Goal: Task Accomplishment & Management: Manage account settings

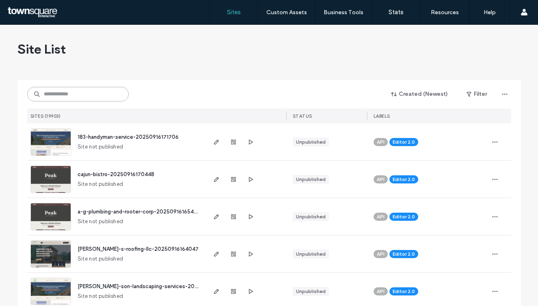
click at [97, 92] on input at bounding box center [78, 94] width 102 height 15
paste input "**********"
type input "**********"
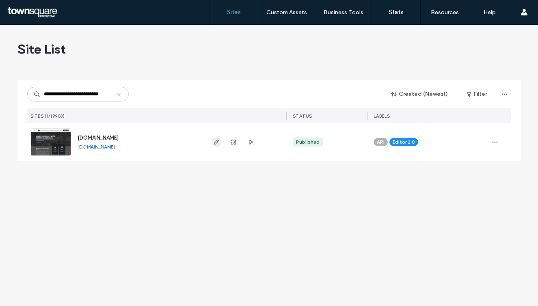
click at [214, 142] on icon "button" at bounding box center [216, 142] width 6 height 6
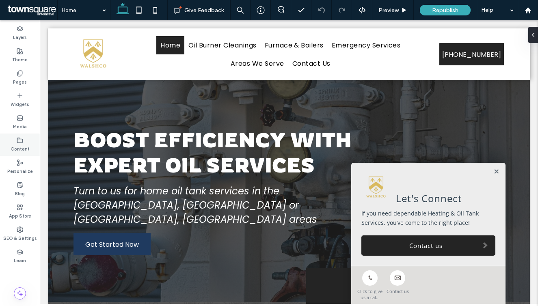
click at [22, 142] on icon at bounding box center [20, 140] width 6 height 6
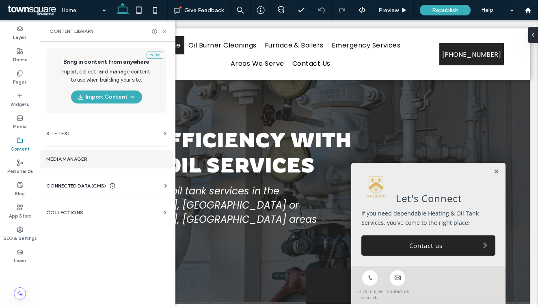
click at [75, 153] on section "Media Manager" at bounding box center [106, 159] width 133 height 19
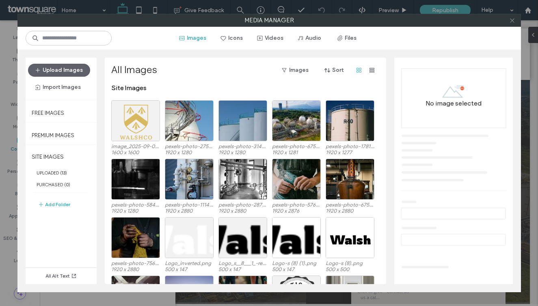
click at [513, 19] on use at bounding box center [512, 20] width 4 height 4
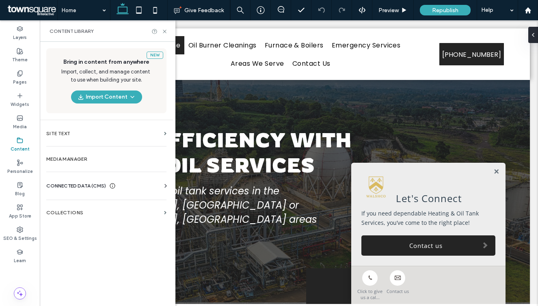
click at [91, 187] on span "CONNECTED DATA (CMS)" at bounding box center [76, 186] width 60 height 8
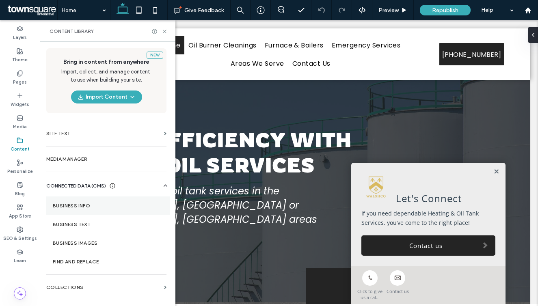
click at [91, 208] on label "Business Info" at bounding box center [108, 206] width 110 height 6
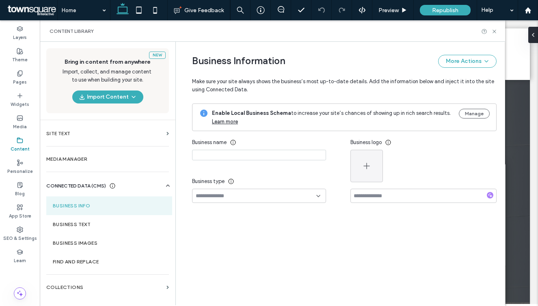
type input "********"
type input "**********"
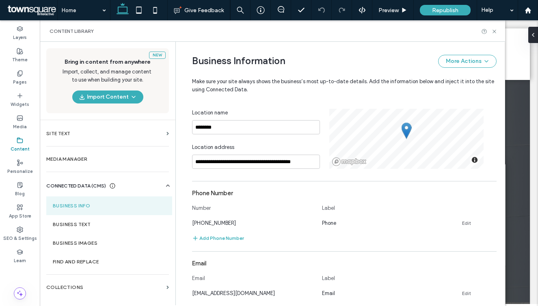
scroll to position [197, 0]
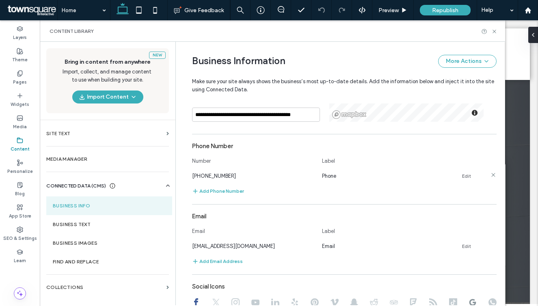
click at [466, 178] on link "Edit" at bounding box center [466, 176] width 9 height 6
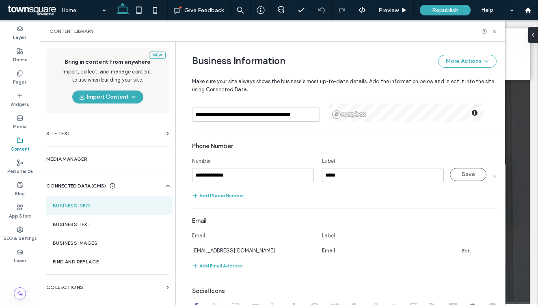
click at [271, 175] on input "**********" at bounding box center [253, 175] width 122 height 14
type input "**********"
click at [456, 175] on button "Save" at bounding box center [468, 174] width 37 height 13
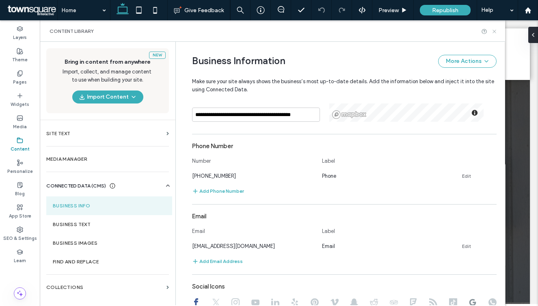
click at [494, 30] on use at bounding box center [494, 31] width 3 height 3
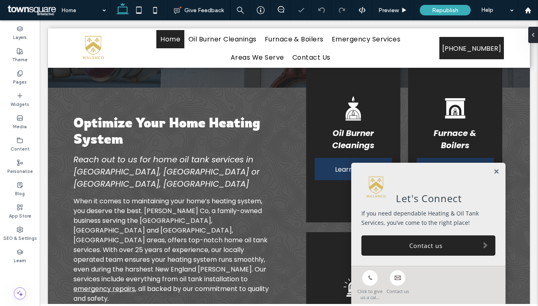
scroll to position [214, 0]
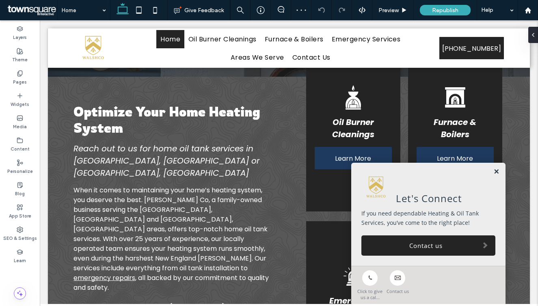
click at [494, 170] on link at bounding box center [496, 172] width 6 height 7
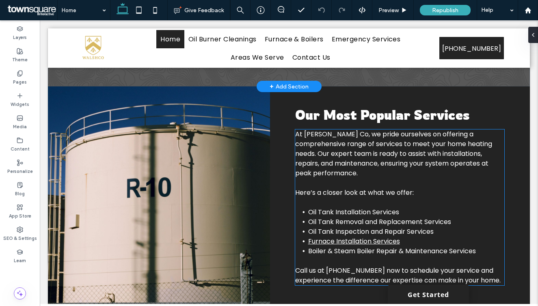
scroll to position [547, 0]
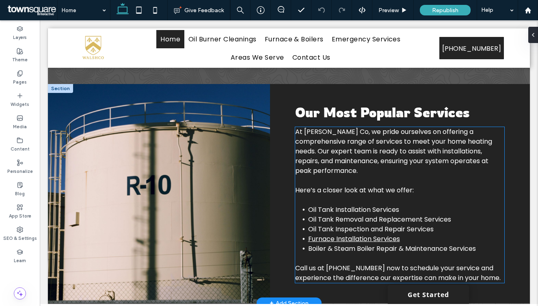
click at [366, 264] on span "Call us at (603) 242-5700 now to schedule your service and experience the diffe…" at bounding box center [397, 273] width 205 height 19
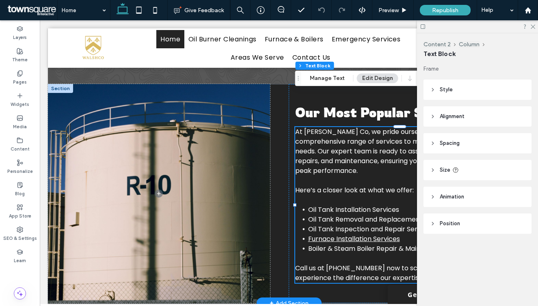
click at [366, 264] on span "Call us at (603) 242-5700 now to schedule your service and experience the diffe…" at bounding box center [397, 273] width 205 height 19
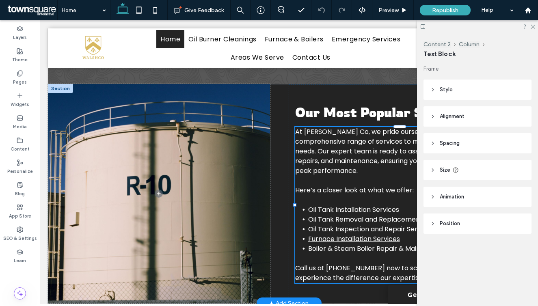
type input "*******"
type input "**"
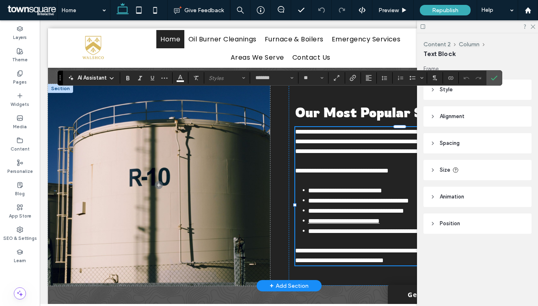
click at [377, 248] on span "**********" at bounding box center [398, 256] width 207 height 16
drag, startPoint x: 377, startPoint y: 235, endPoint x: 329, endPoint y: 235, distance: 47.9
click at [329, 248] on span "**********" at bounding box center [398, 256] width 207 height 16
click at [534, 24] on icon at bounding box center [532, 26] width 5 height 5
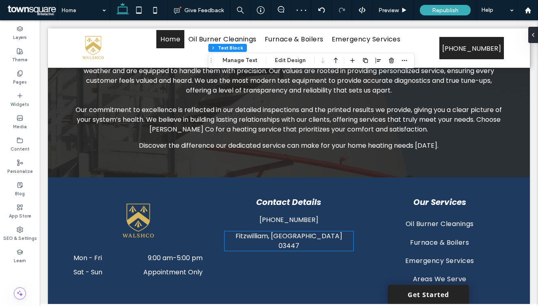
scroll to position [1033, 0]
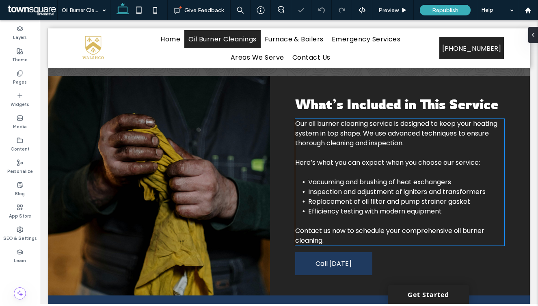
scroll to position [355, 0]
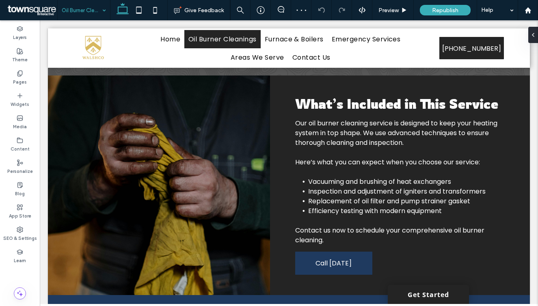
click at [85, 16] on input at bounding box center [82, 10] width 40 height 20
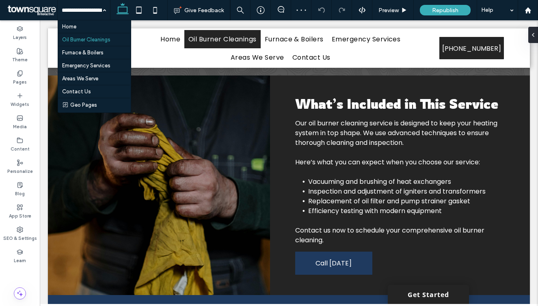
click at [76, 13] on input at bounding box center [82, 10] width 40 height 20
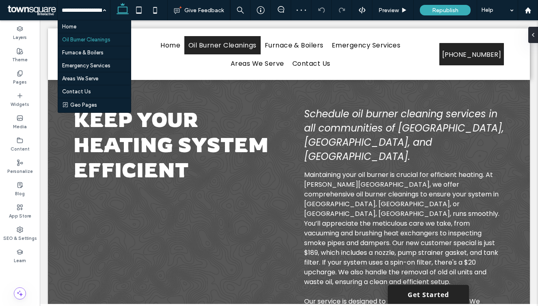
scroll to position [0, 0]
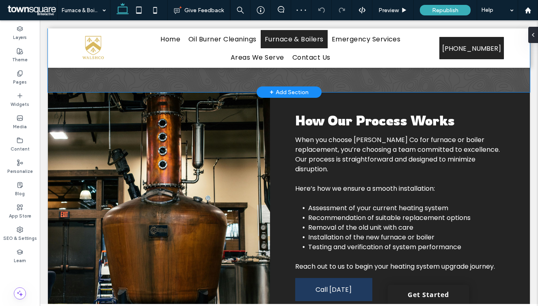
scroll to position [328, 0]
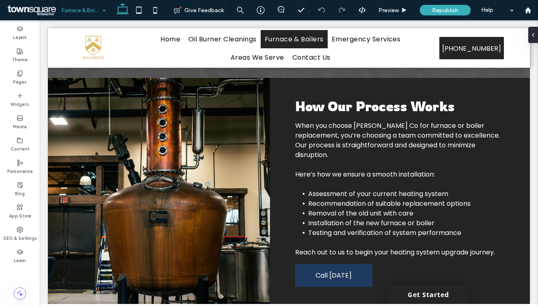
click at [90, 9] on input at bounding box center [82, 10] width 40 height 20
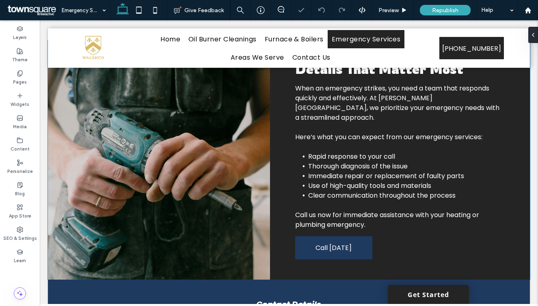
scroll to position [374, 0]
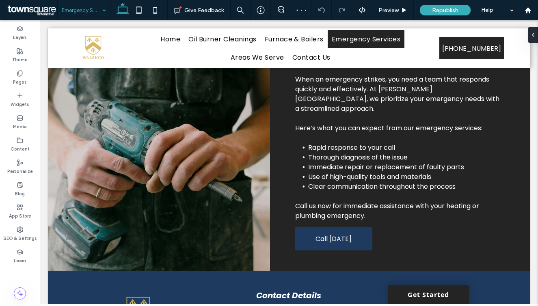
click at [83, 6] on input at bounding box center [82, 10] width 40 height 20
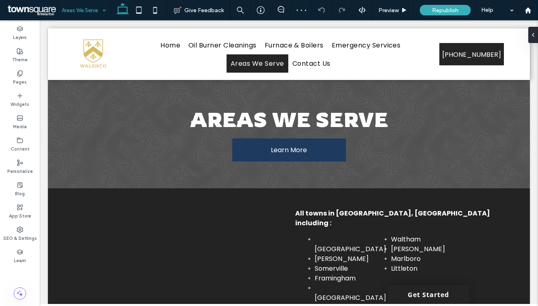
click at [73, 16] on input at bounding box center [82, 10] width 40 height 20
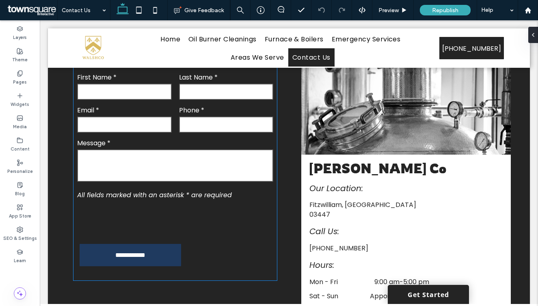
scroll to position [263, 0]
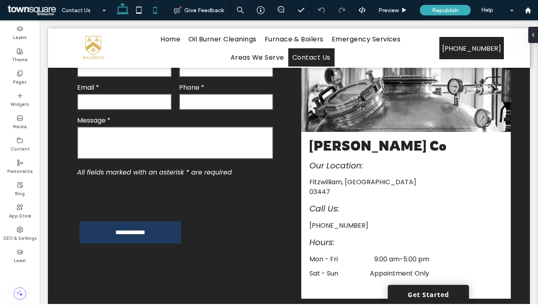
click at [158, 16] on icon at bounding box center [155, 10] width 16 height 16
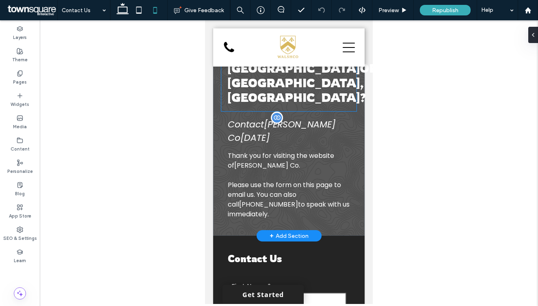
scroll to position [0, 0]
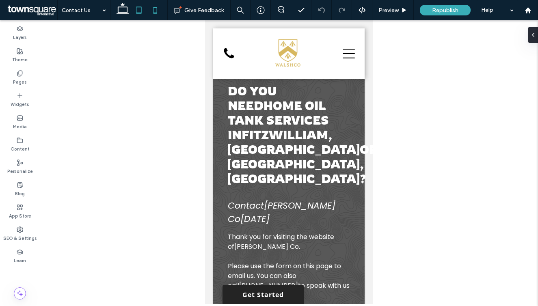
click at [132, 11] on icon at bounding box center [139, 10] width 16 height 16
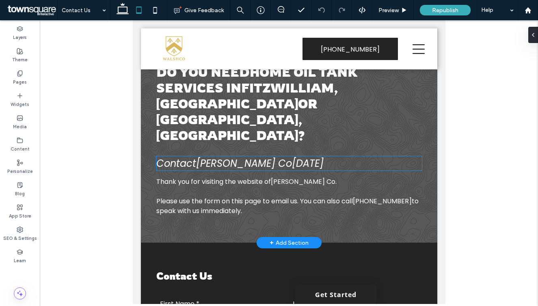
scroll to position [6, 0]
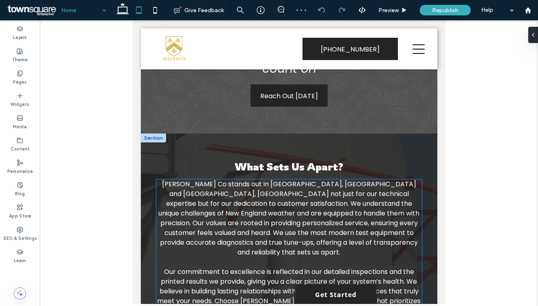
scroll to position [1243, 0]
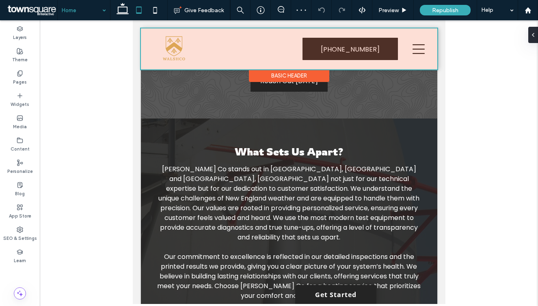
click at [426, 47] on div at bounding box center [288, 48] width 296 height 41
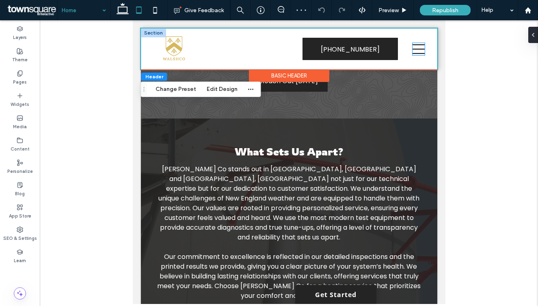
click at [420, 47] on icon at bounding box center [418, 49] width 12 height 12
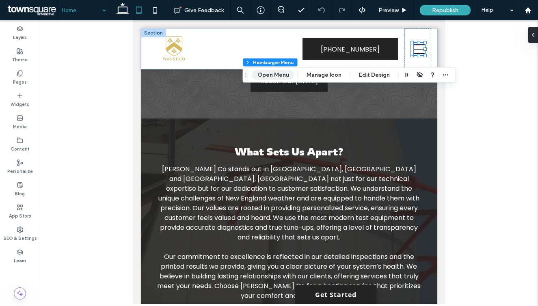
click at [280, 72] on button "Open Menu" at bounding box center [273, 75] width 42 height 10
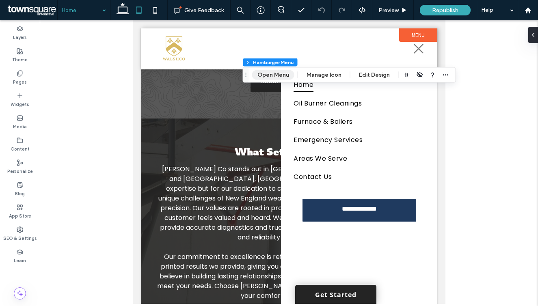
scroll to position [0, 0]
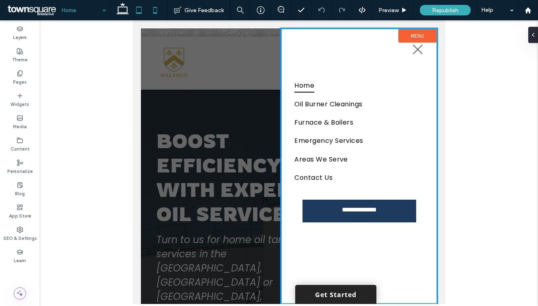
click at [151, 11] on icon at bounding box center [155, 10] width 16 height 16
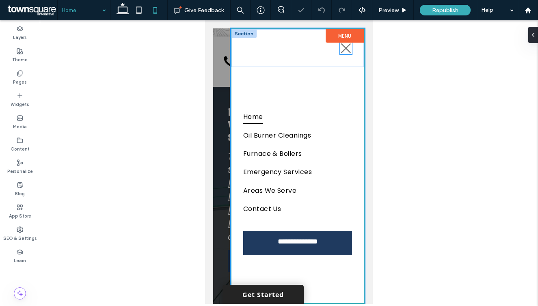
click at [345, 50] on icon at bounding box center [346, 48] width 12 height 12
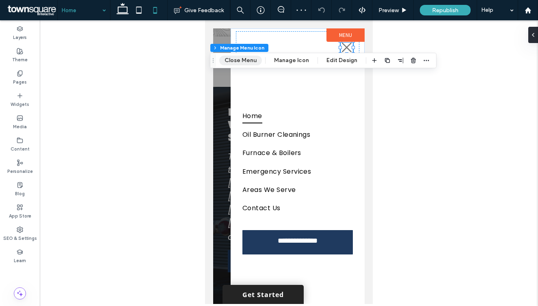
click at [249, 56] on button "Close Menu" at bounding box center [240, 61] width 43 height 10
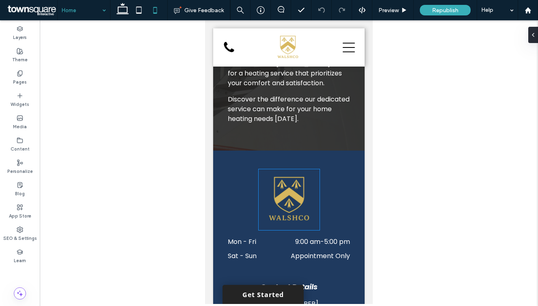
scroll to position [1988, 0]
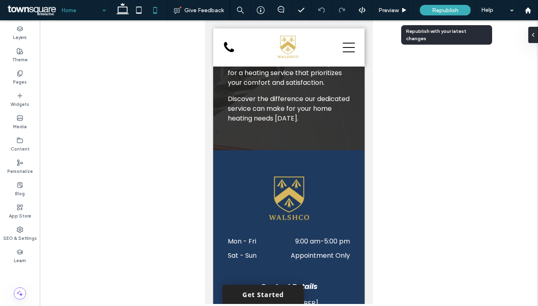
click at [437, 14] on div "Republish" at bounding box center [445, 10] width 51 height 11
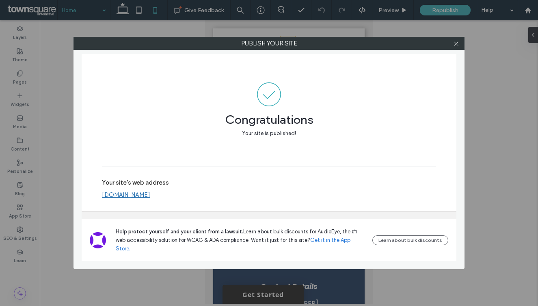
click at [456, 50] on div "Publish your site Congratulations Your site is published! Your site's web addre…" at bounding box center [268, 153] width 391 height 232
click at [456, 43] on icon at bounding box center [456, 44] width 6 height 6
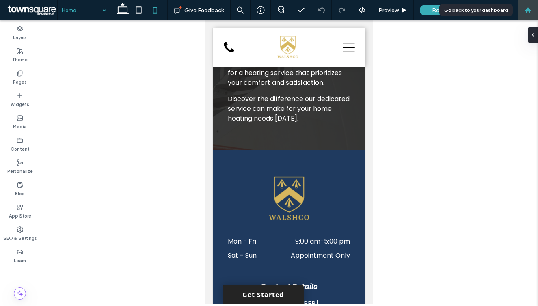
click at [531, 6] on div at bounding box center [528, 10] width 20 height 20
